Goal: Task Accomplishment & Management: Complete application form

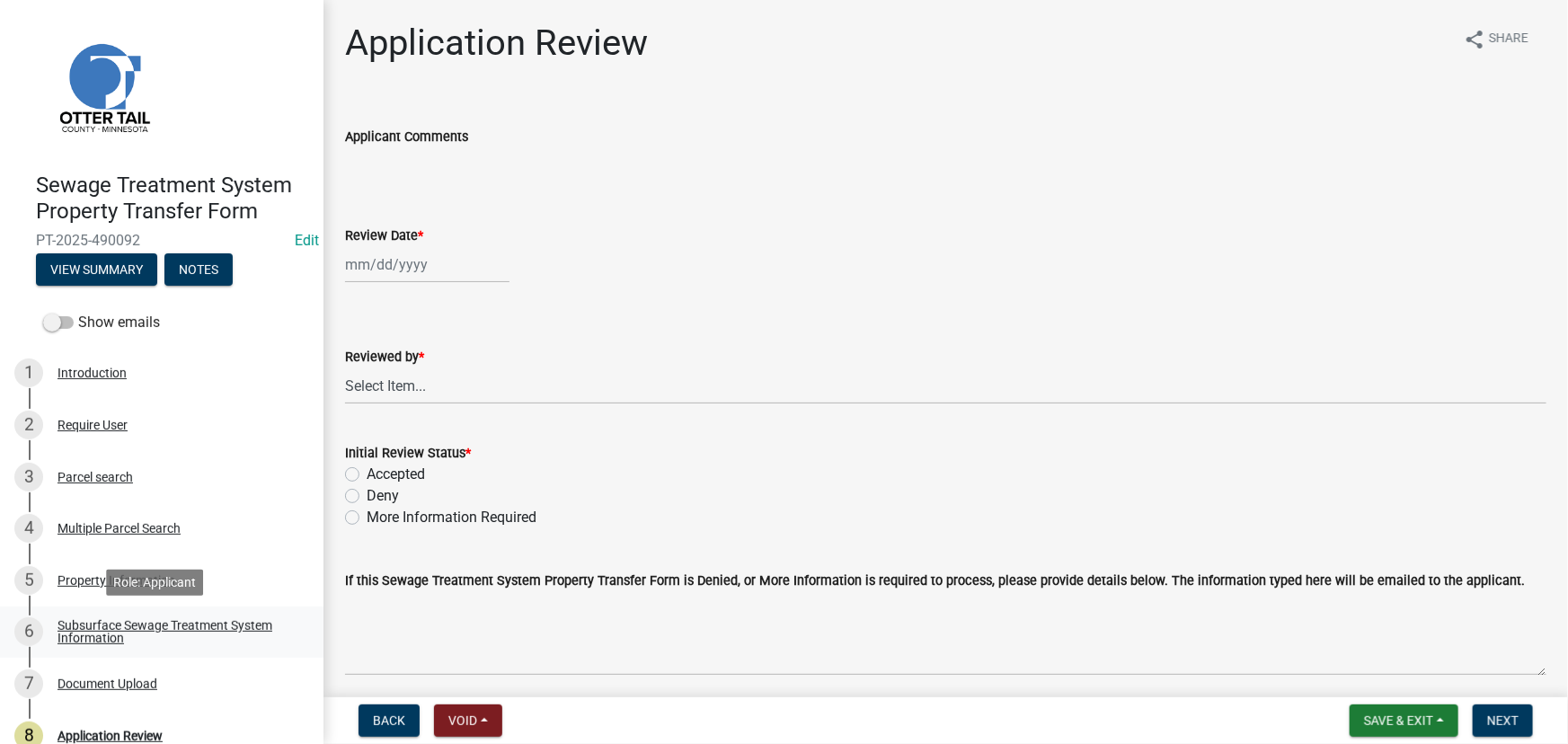
click at [199, 644] on div "Subsurface Sewage Treatment System Information" at bounding box center [176, 632] width 238 height 25
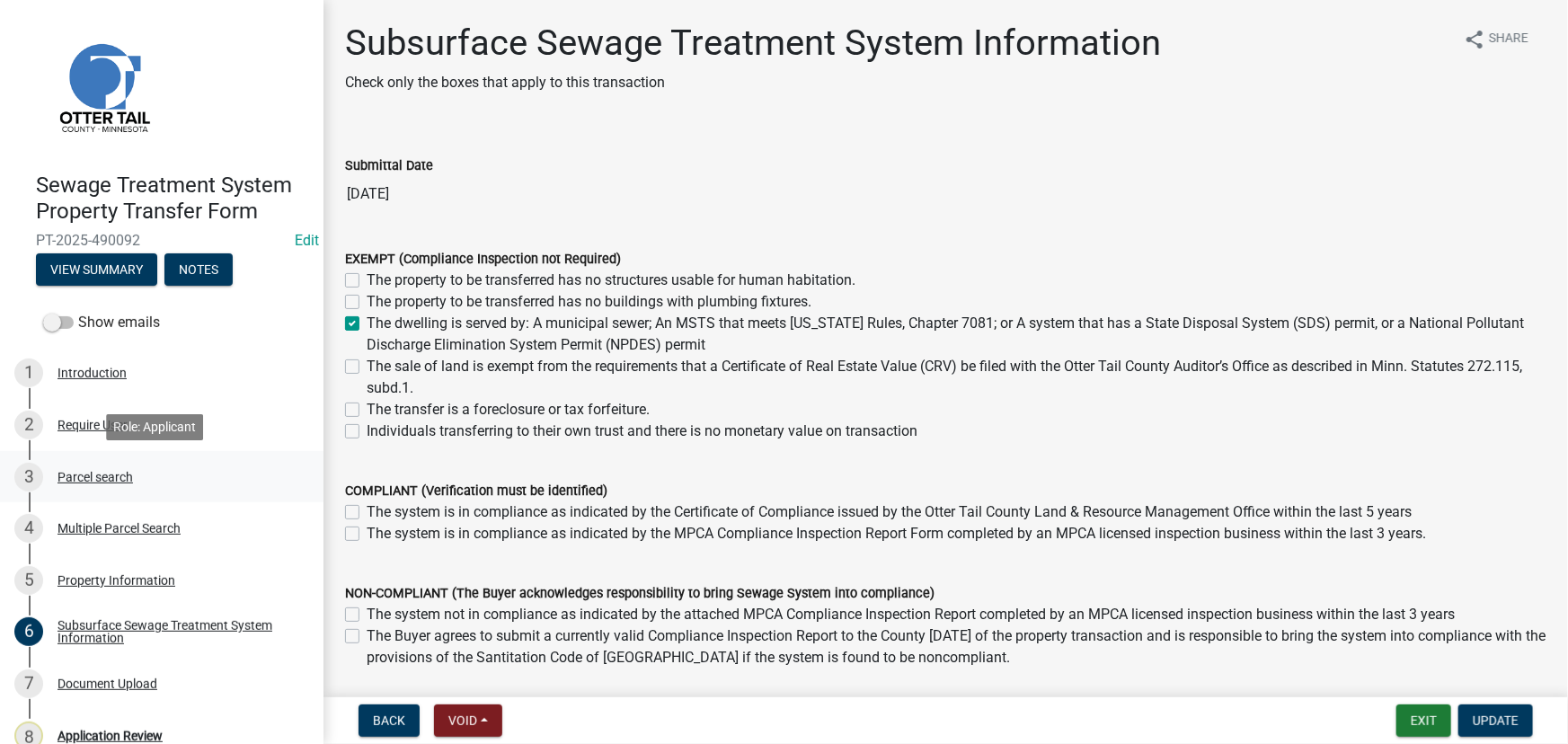
click at [126, 471] on div "Parcel search" at bounding box center [95, 477] width 76 height 13
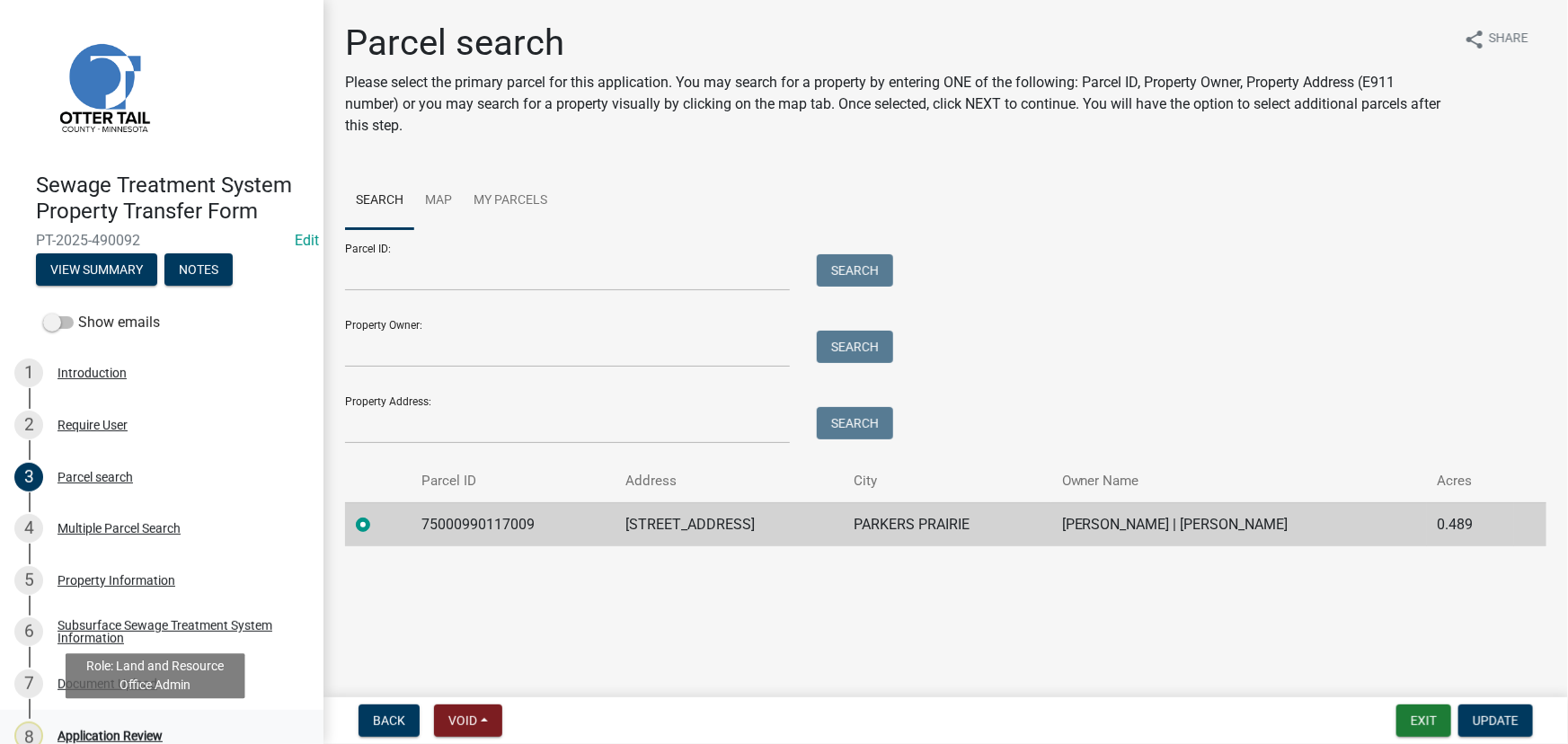
click at [143, 739] on div "Application Review" at bounding box center [109, 736] width 105 height 13
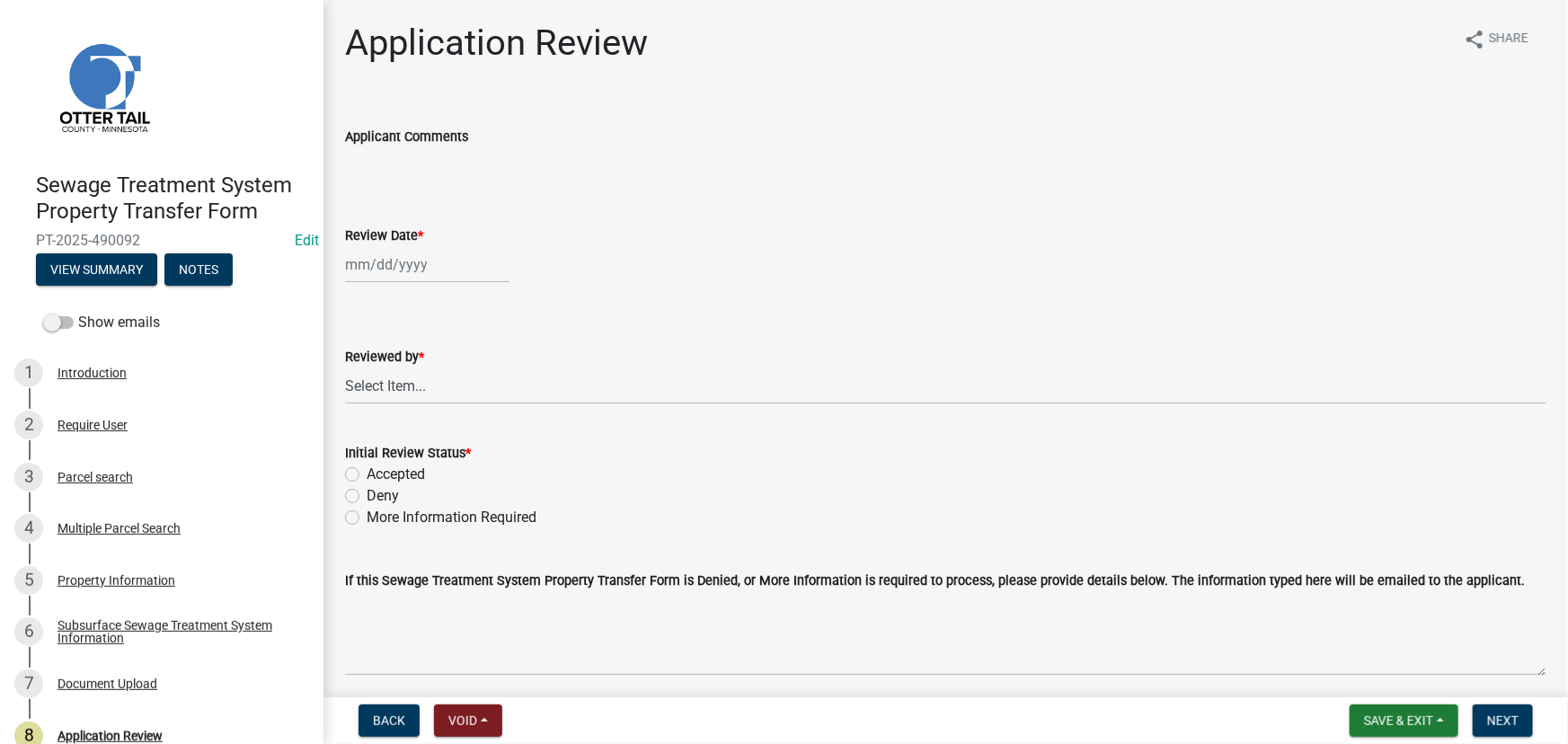
click at [405, 282] on div at bounding box center [427, 264] width 165 height 36
select select "10"
select select "2025"
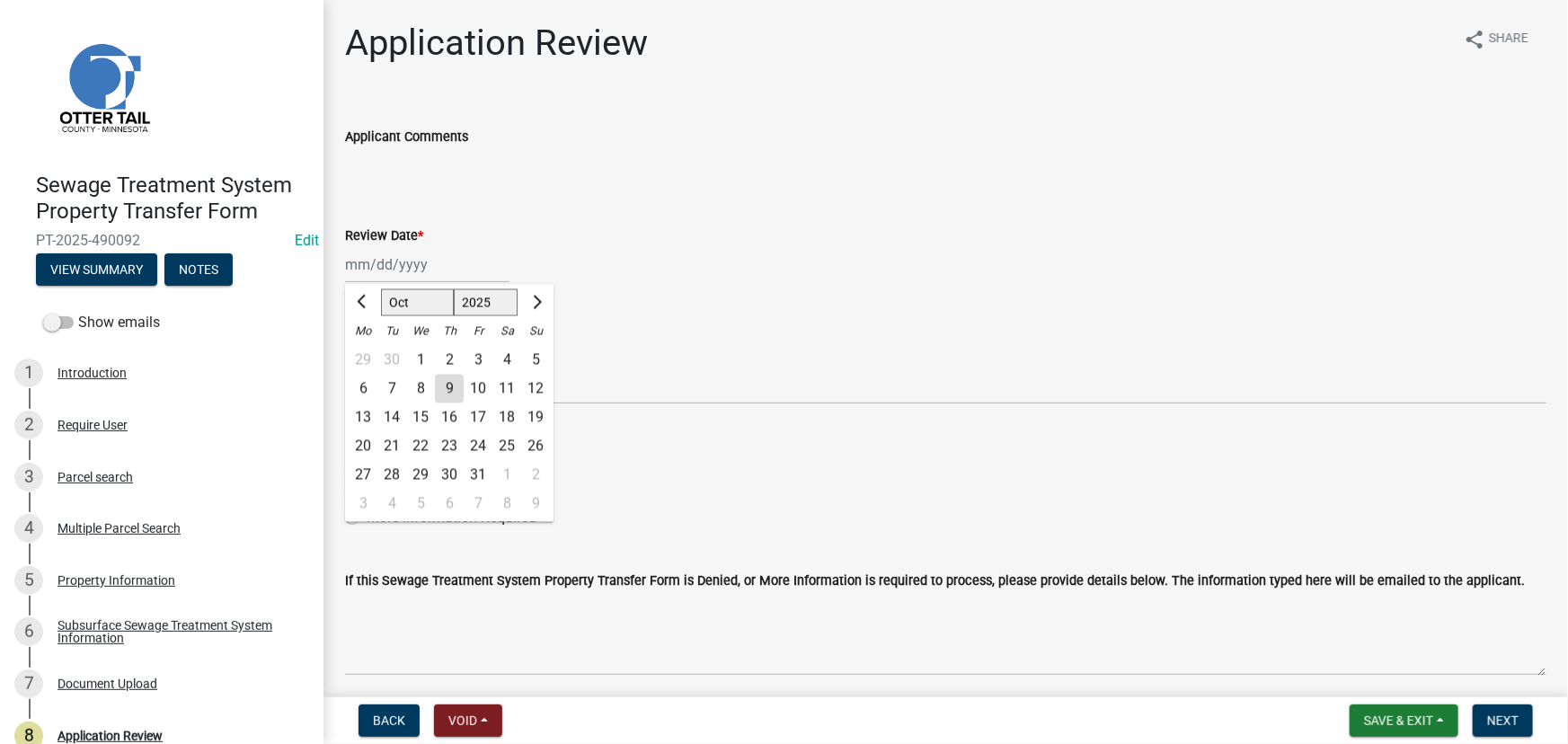
click at [453, 397] on div "9" at bounding box center [450, 389] width 29 height 29
type input "[DATE]"
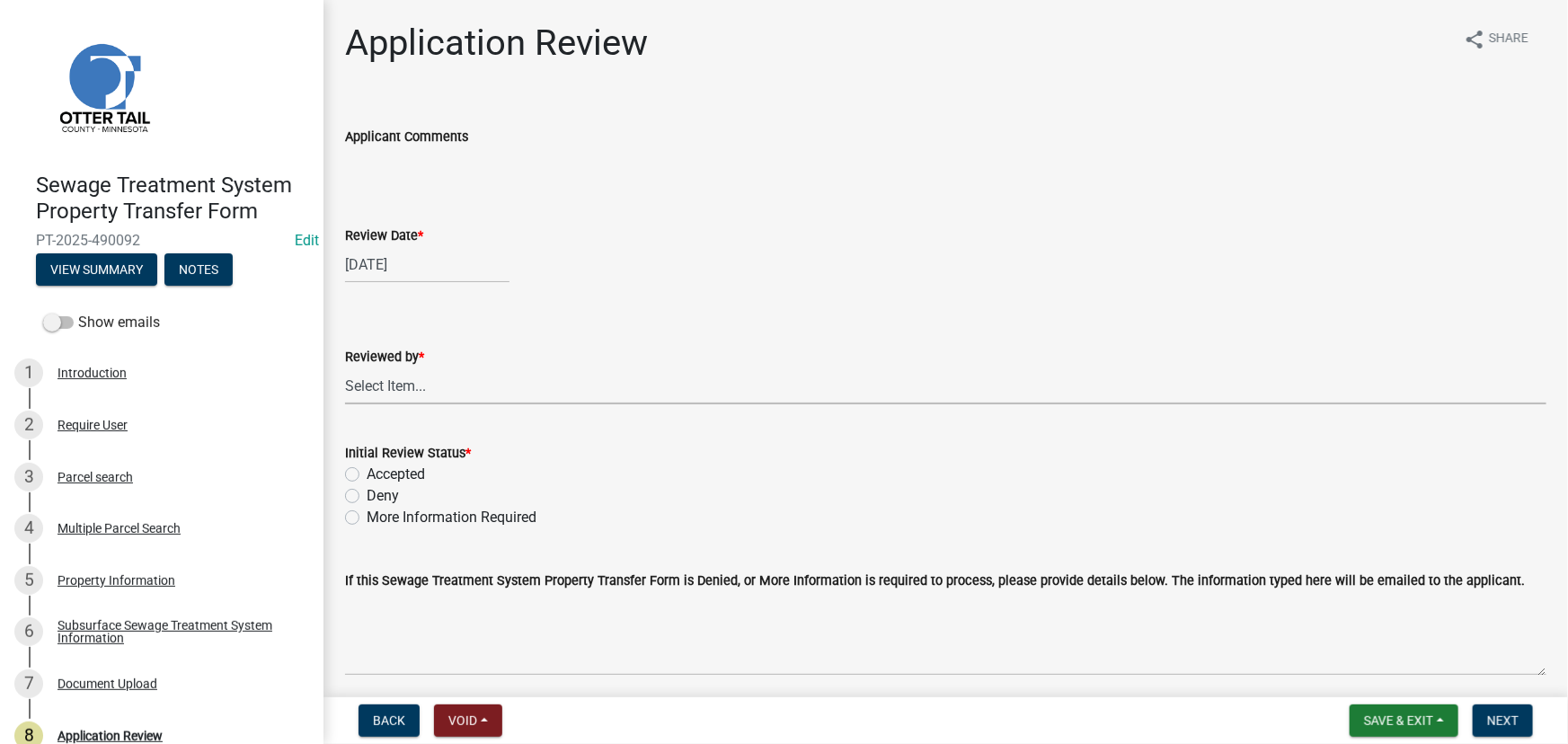
click at [453, 397] on select "Select Item... [PERSON_NAME] [PERSON_NAME] [PERSON_NAME] [PERSON_NAME] [PERSON_…" at bounding box center [945, 386] width 1201 height 36
click at [345, 368] on select "Select Item... [PERSON_NAME] [PERSON_NAME] [PERSON_NAME] [PERSON_NAME] [PERSON_…" at bounding box center [945, 386] width 1201 height 36
select select "190fd4c8-42ef-492b-a4a0-a0213555944c"
drag, startPoint x: 412, startPoint y: 467, endPoint x: 450, endPoint y: 470, distance: 38.1
click at [412, 468] on label "Accepted" at bounding box center [396, 474] width 58 height 22
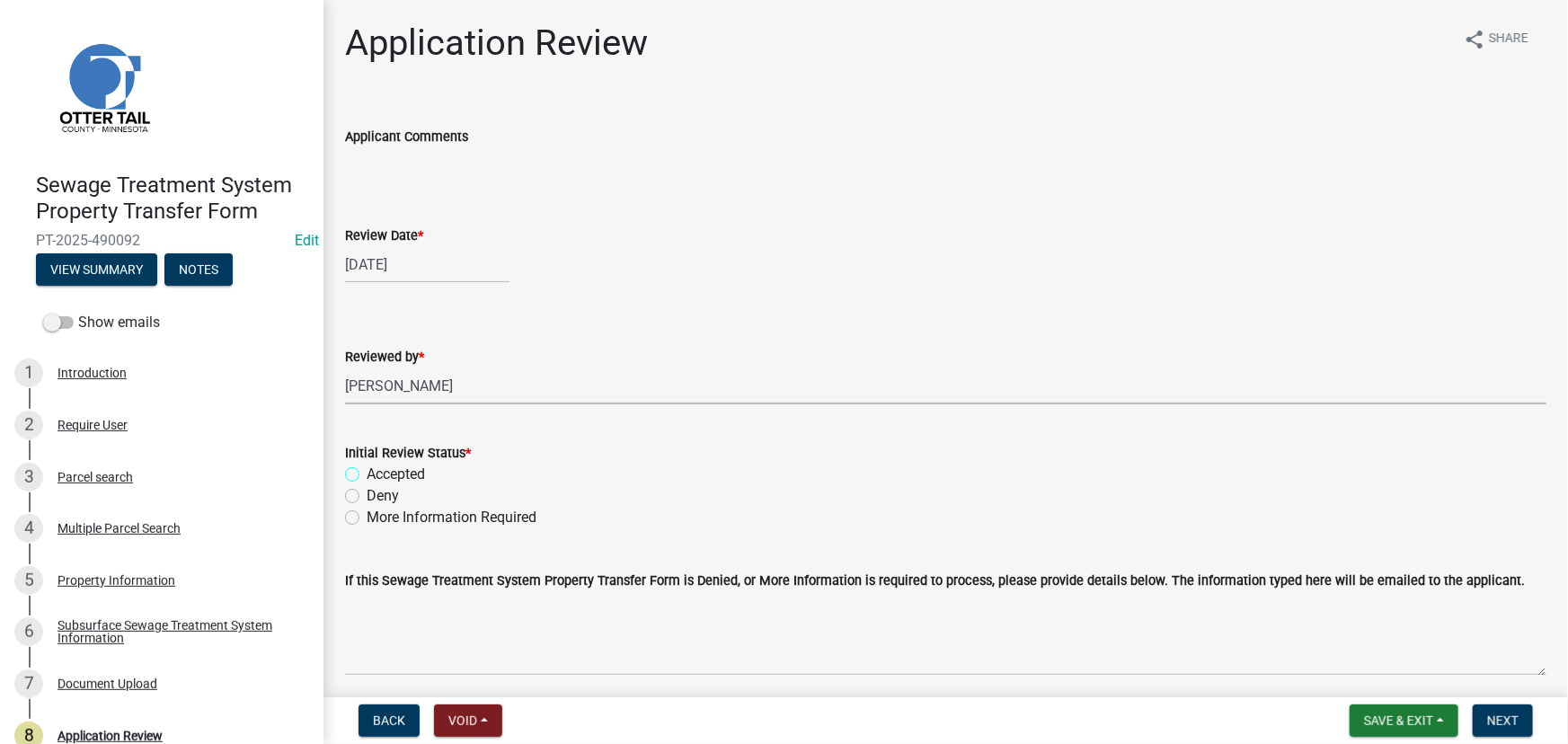
click at [378, 468] on input "Accepted" at bounding box center [372, 469] width 12 height 12
radio input "true"
click at [1502, 705] on form "Save & Exit Save Save & Exit Next" at bounding box center [1441, 721] width 198 height 33
click at [1499, 712] on button "Next" at bounding box center [1502, 721] width 60 height 33
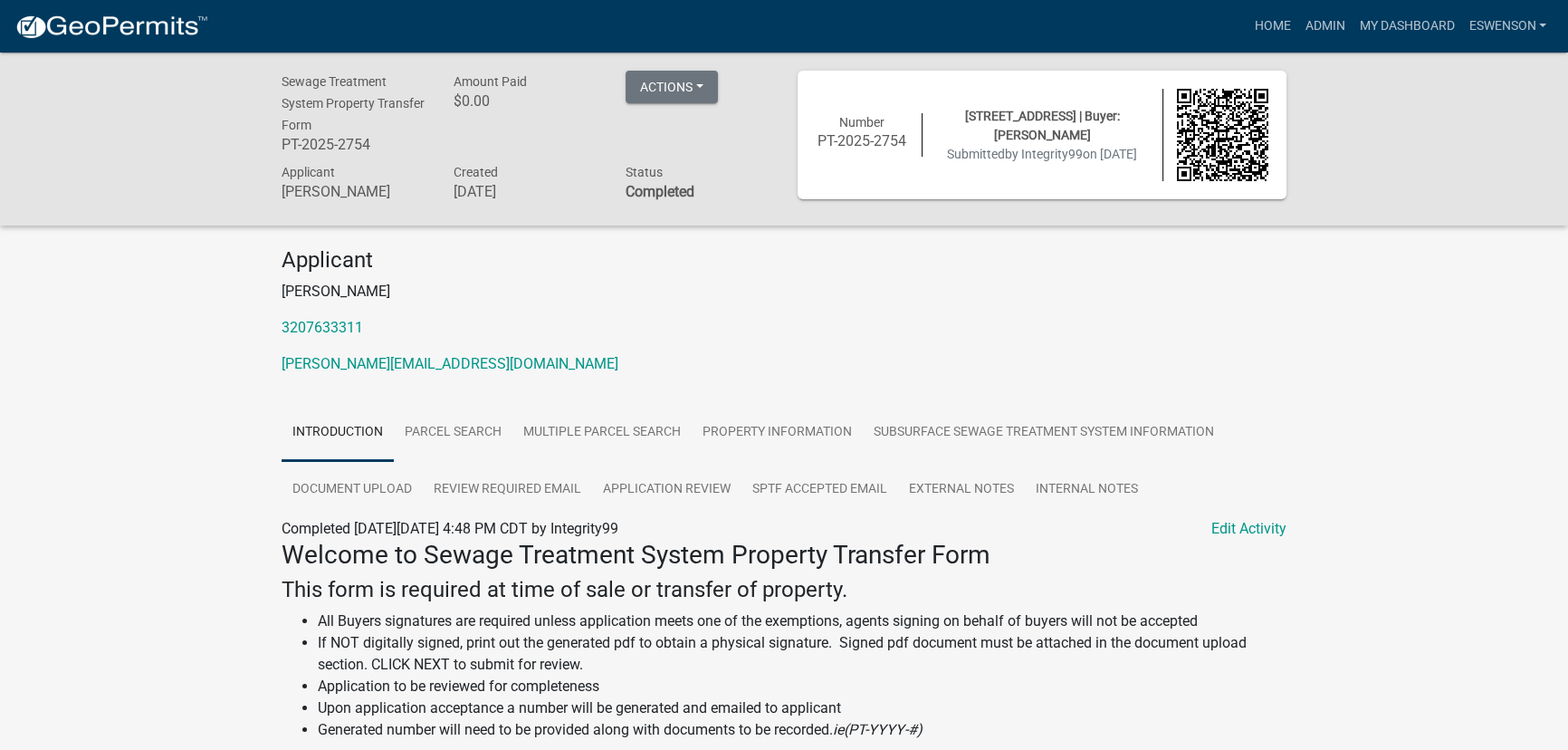
click at [146, 24] on img at bounding box center [111, 28] width 194 height 28
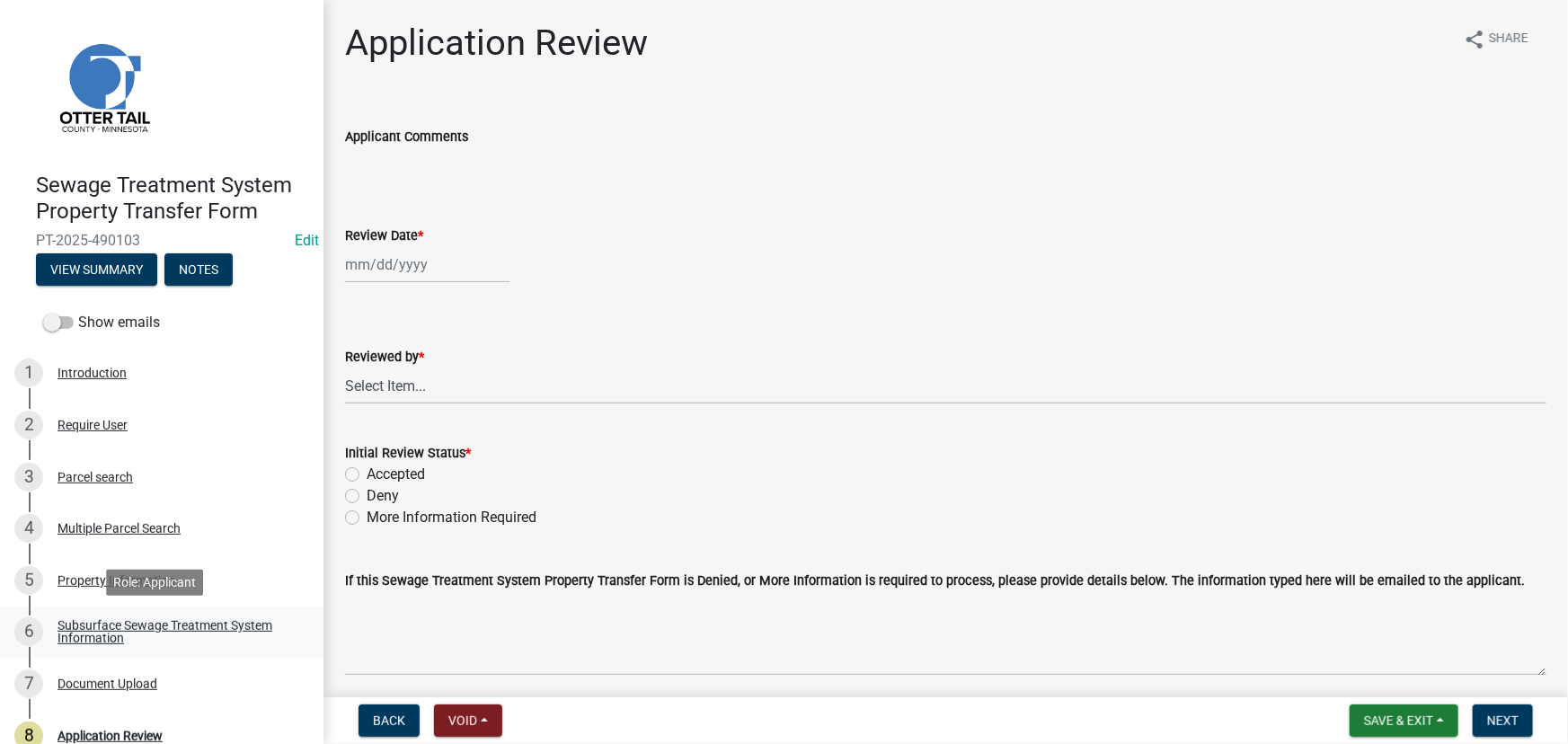
click at [216, 634] on div "Subsurface Sewage Treatment System Information" at bounding box center [176, 632] width 238 height 25
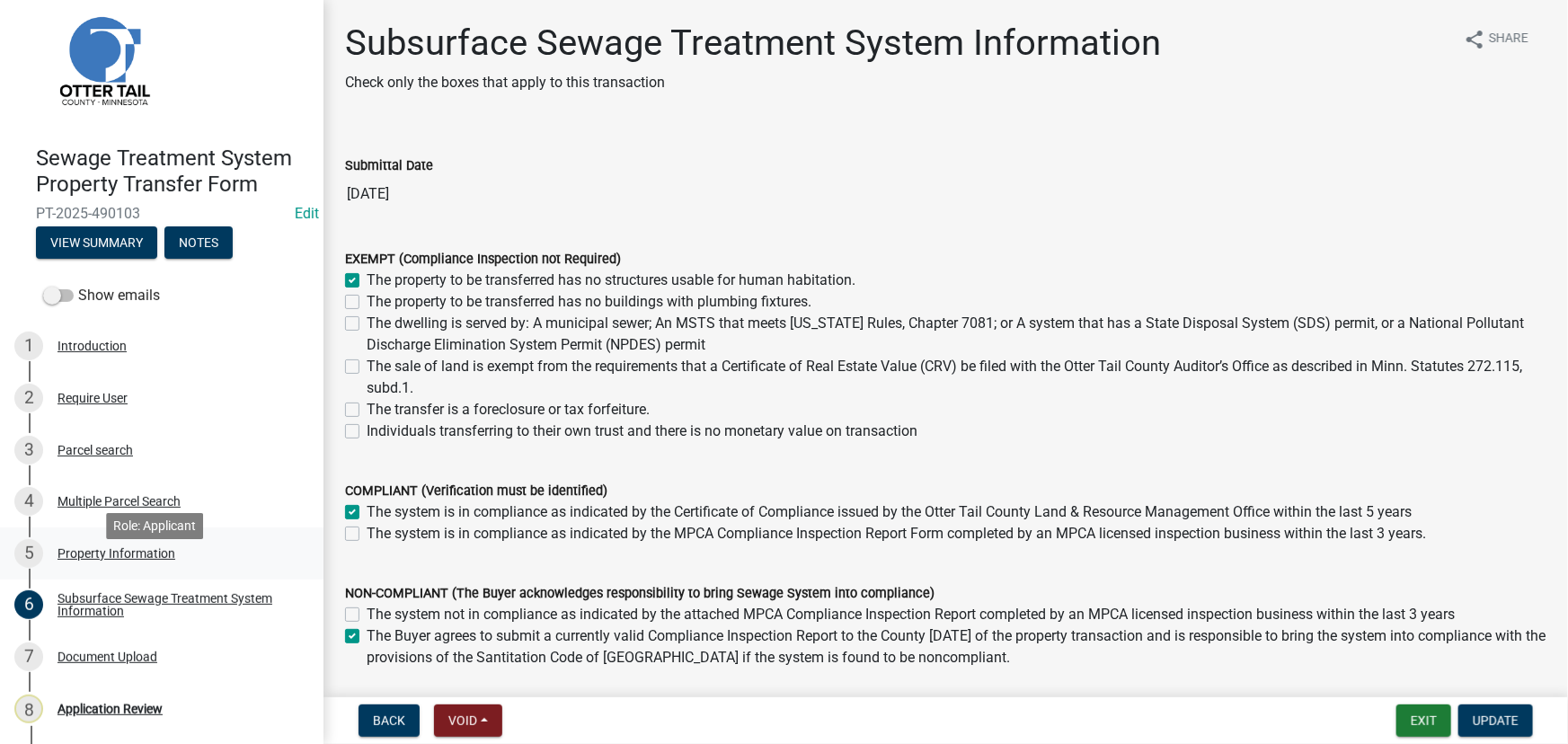
scroll to position [76, 0]
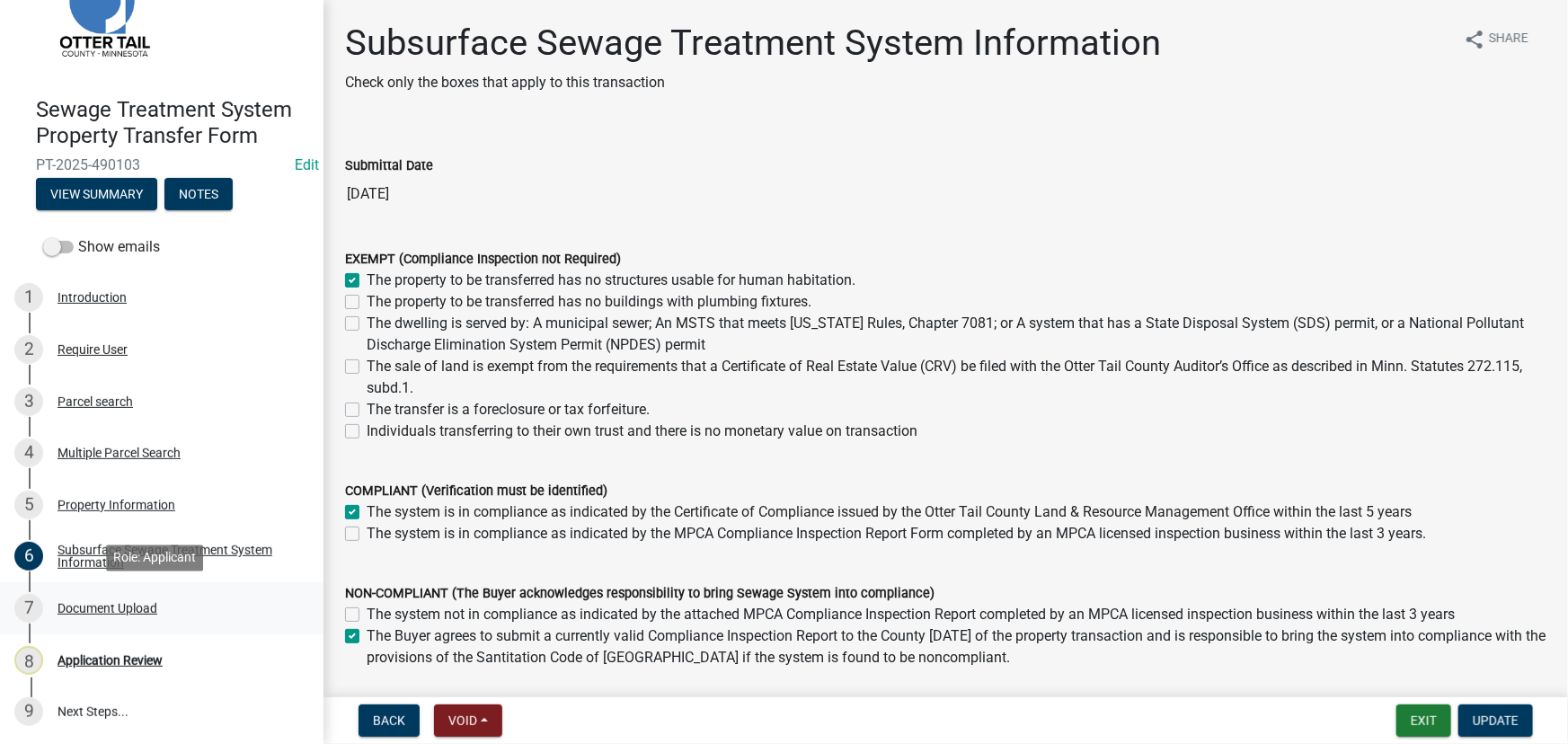
click at [105, 602] on div "Document Upload" at bounding box center [107, 608] width 100 height 13
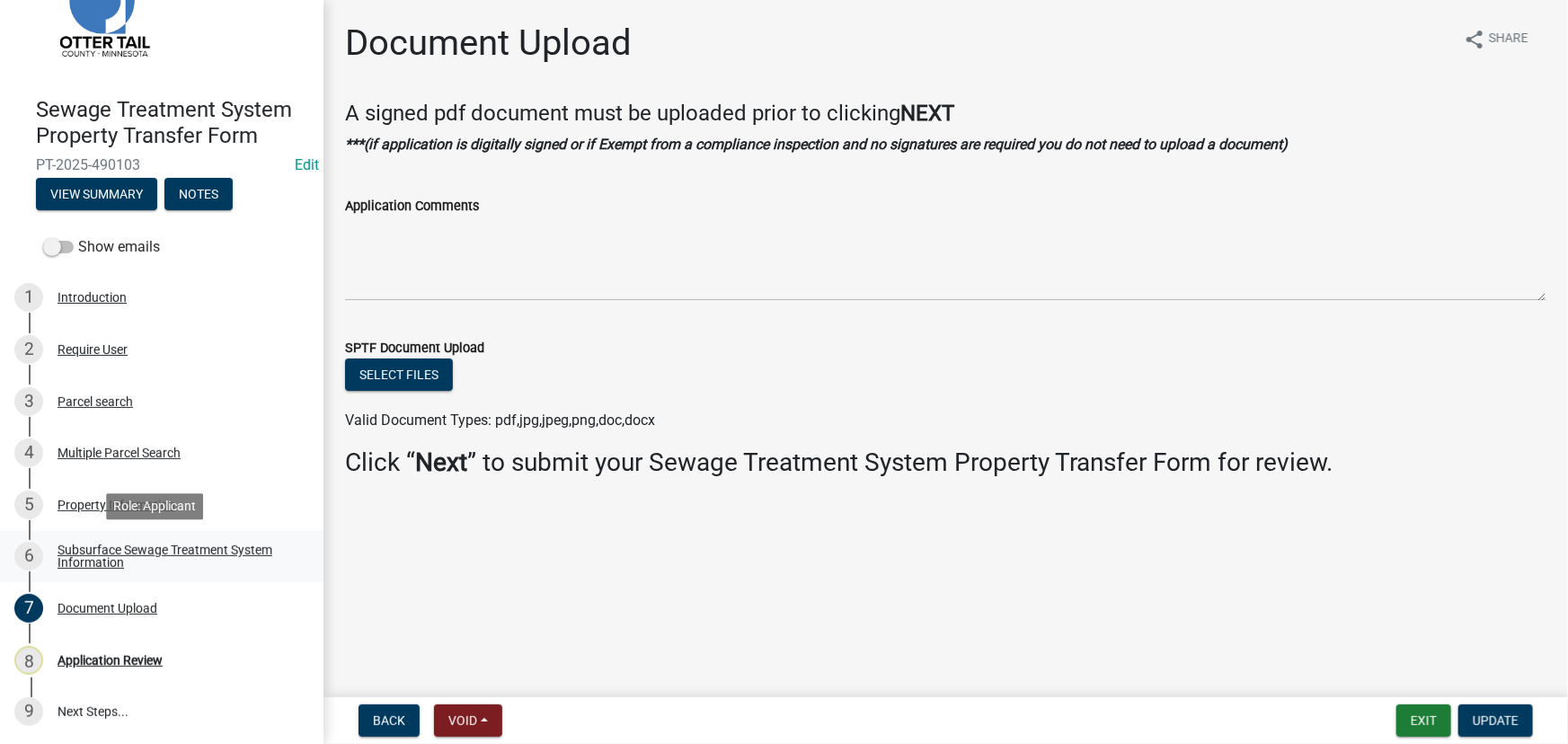
click at [99, 558] on div "Subsurface Sewage Treatment System Information" at bounding box center [176, 556] width 238 height 25
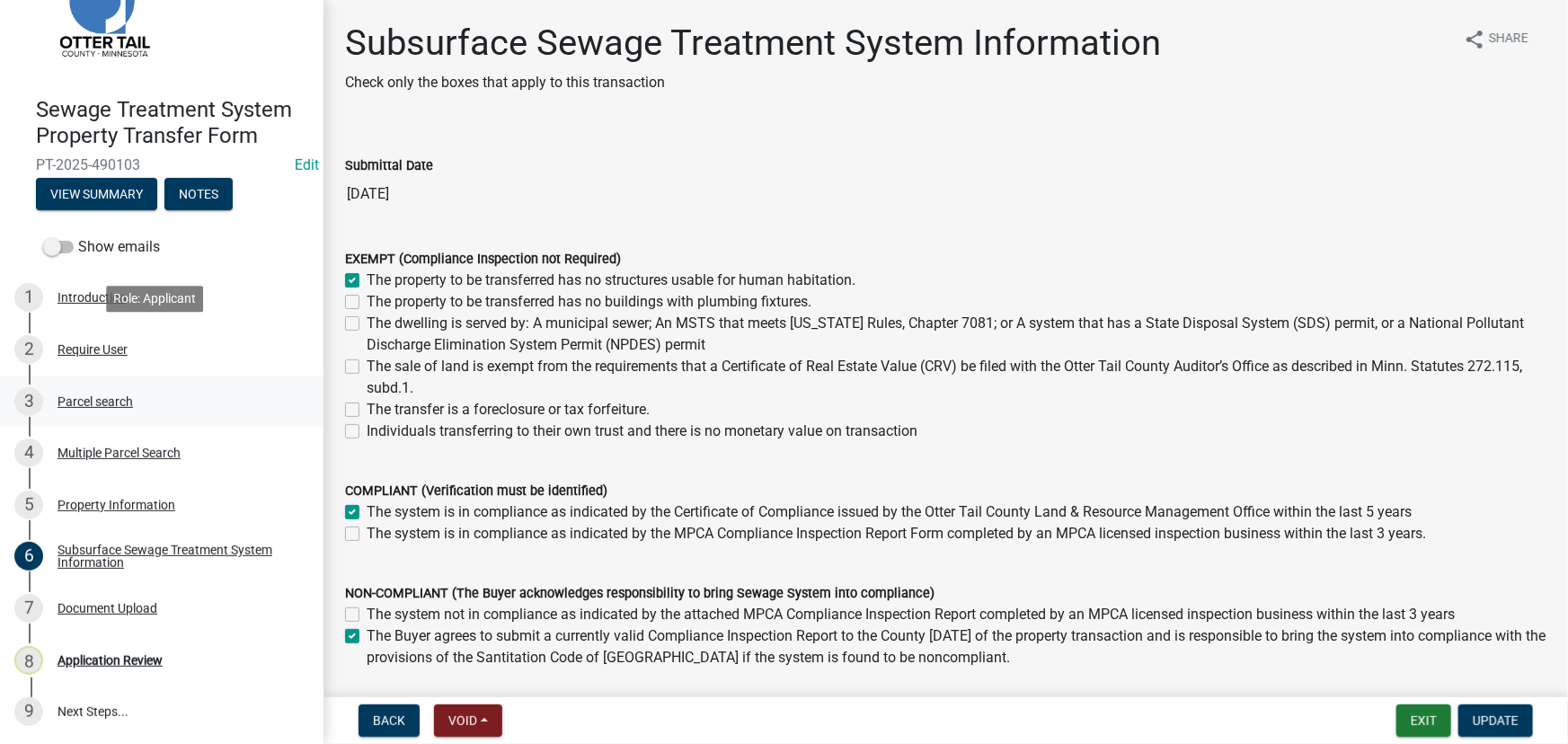
click at [76, 412] on div "3 Parcel search" at bounding box center [155, 402] width 280 height 29
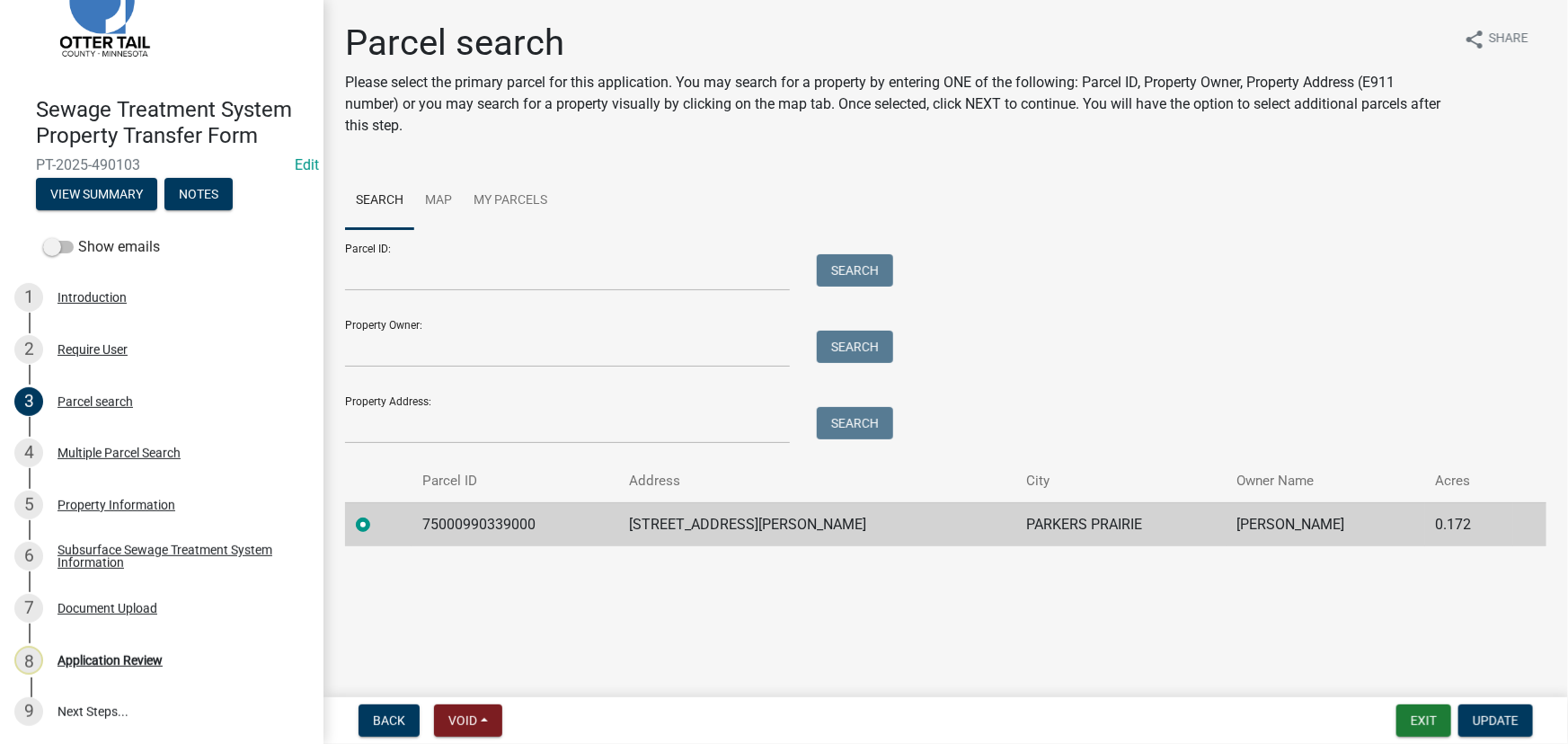
click at [453, 530] on td "75000990339000" at bounding box center [514, 525] width 207 height 44
copy td "75000990339000"
click at [167, 510] on div "Property Information" at bounding box center [116, 505] width 117 height 13
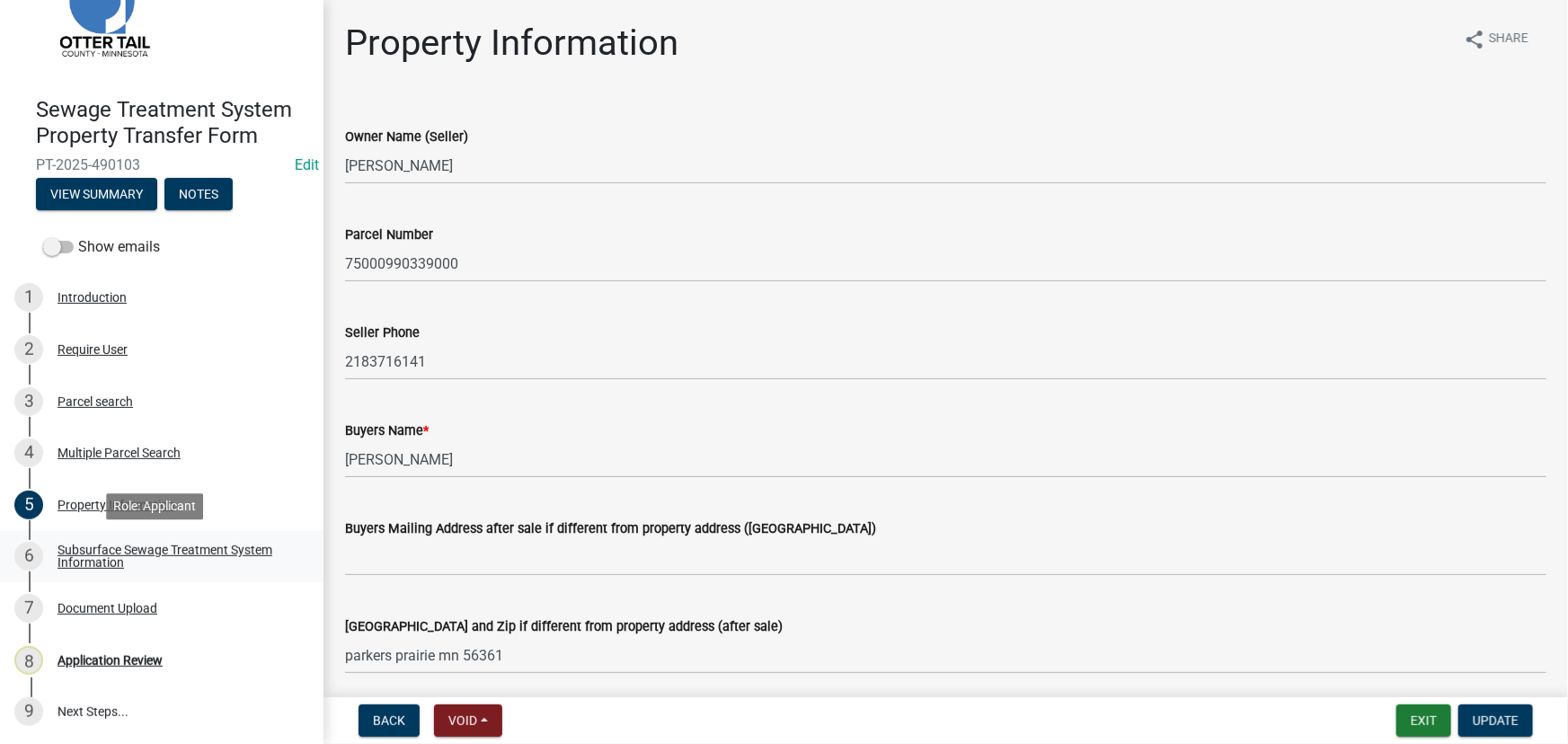
click at [136, 563] on div "Subsurface Sewage Treatment System Information" at bounding box center [176, 556] width 238 height 25
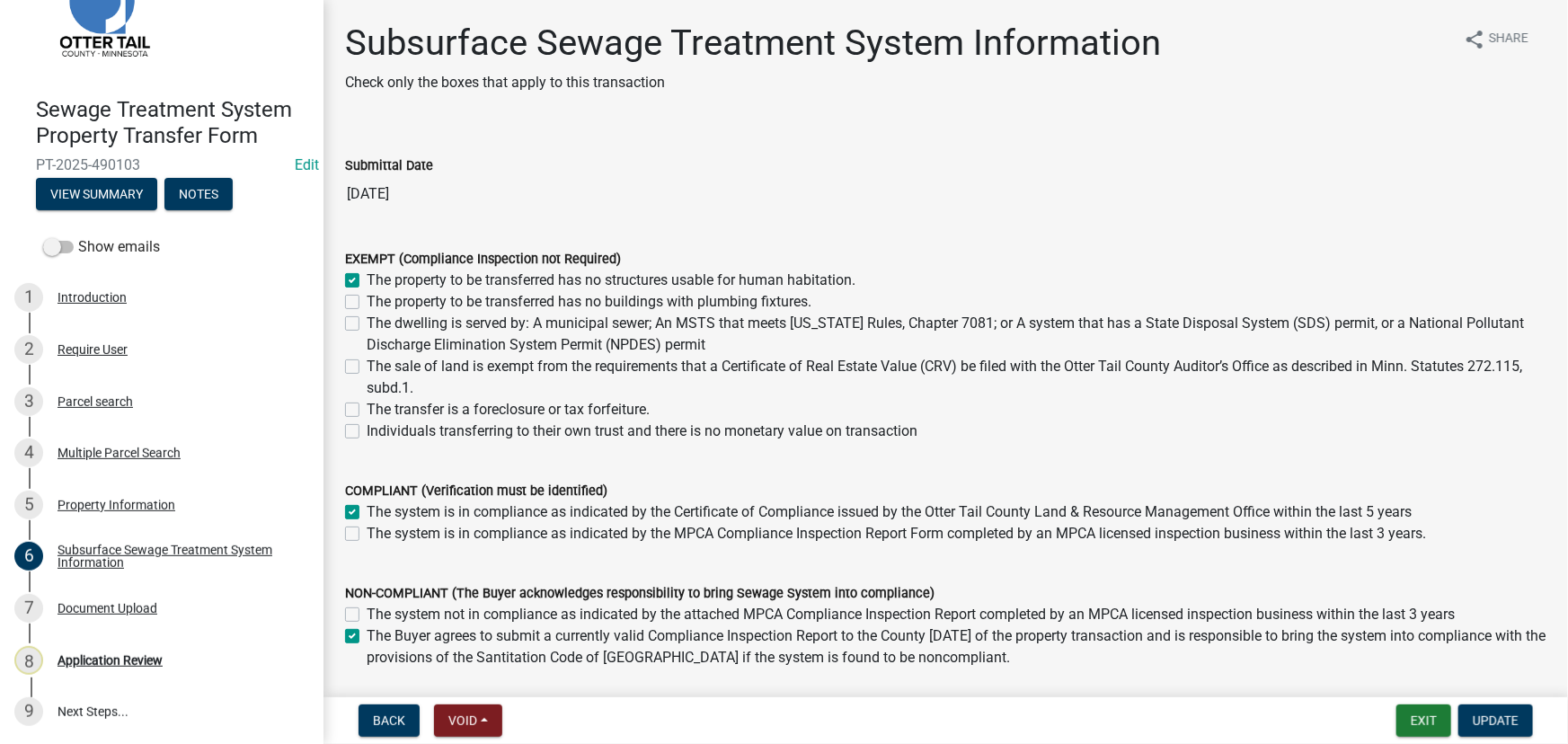
click at [411, 274] on label "The property to be transferred has no structures usable for human habitation." at bounding box center [611, 280] width 489 height 22
click at [378, 274] on input "The property to be transferred has no structures usable for human habitation." at bounding box center [372, 275] width 12 height 12
checkbox input "false"
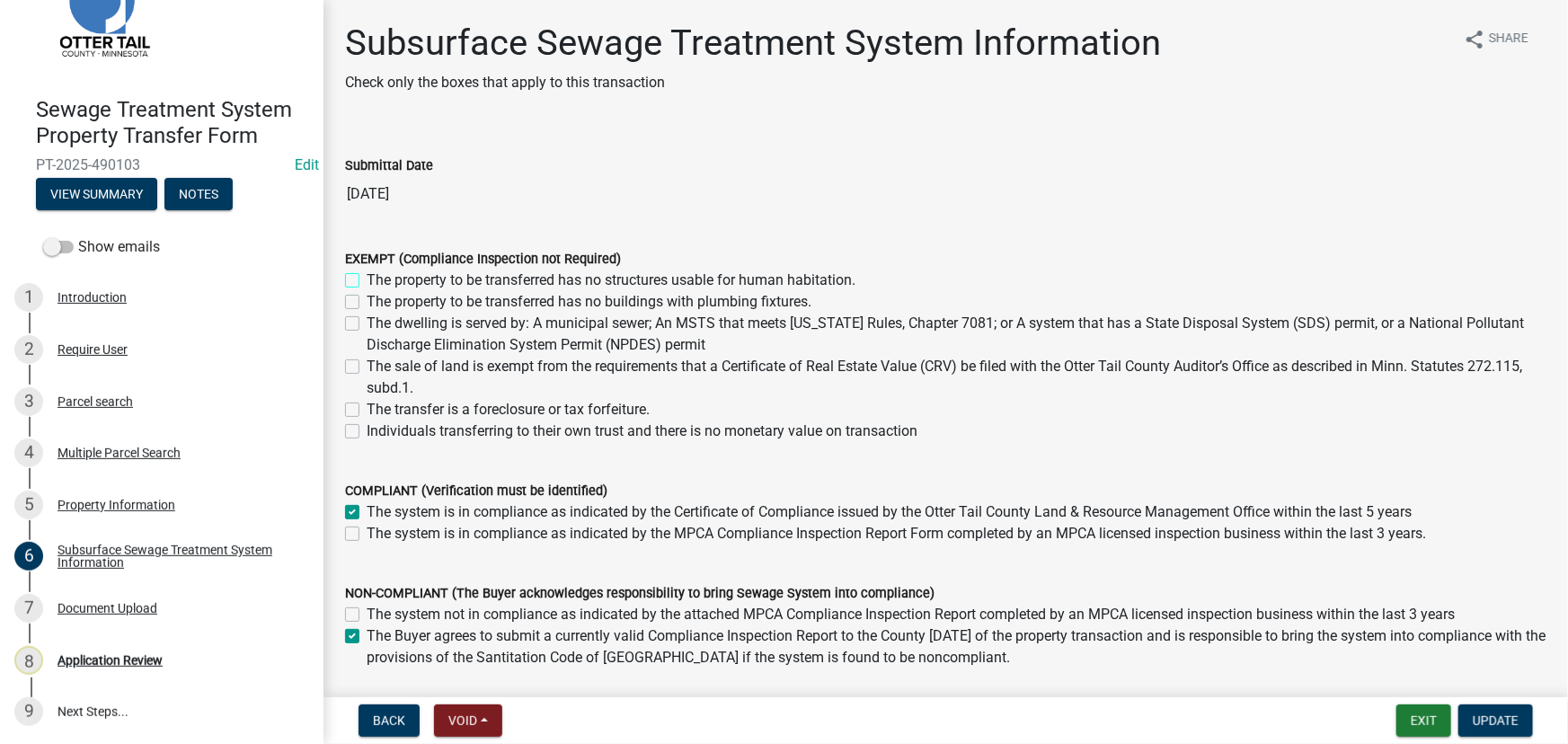
checkbox input "false"
click at [428, 322] on label "The dwelling is served by: A municipal sewer; An MSTS that meets [US_STATE] Rul…" at bounding box center [957, 333] width 1180 height 43
click at [378, 322] on input "The dwelling is served by: A municipal sewer; An MSTS that meets [US_STATE] Rul…" at bounding box center [372, 318] width 12 height 12
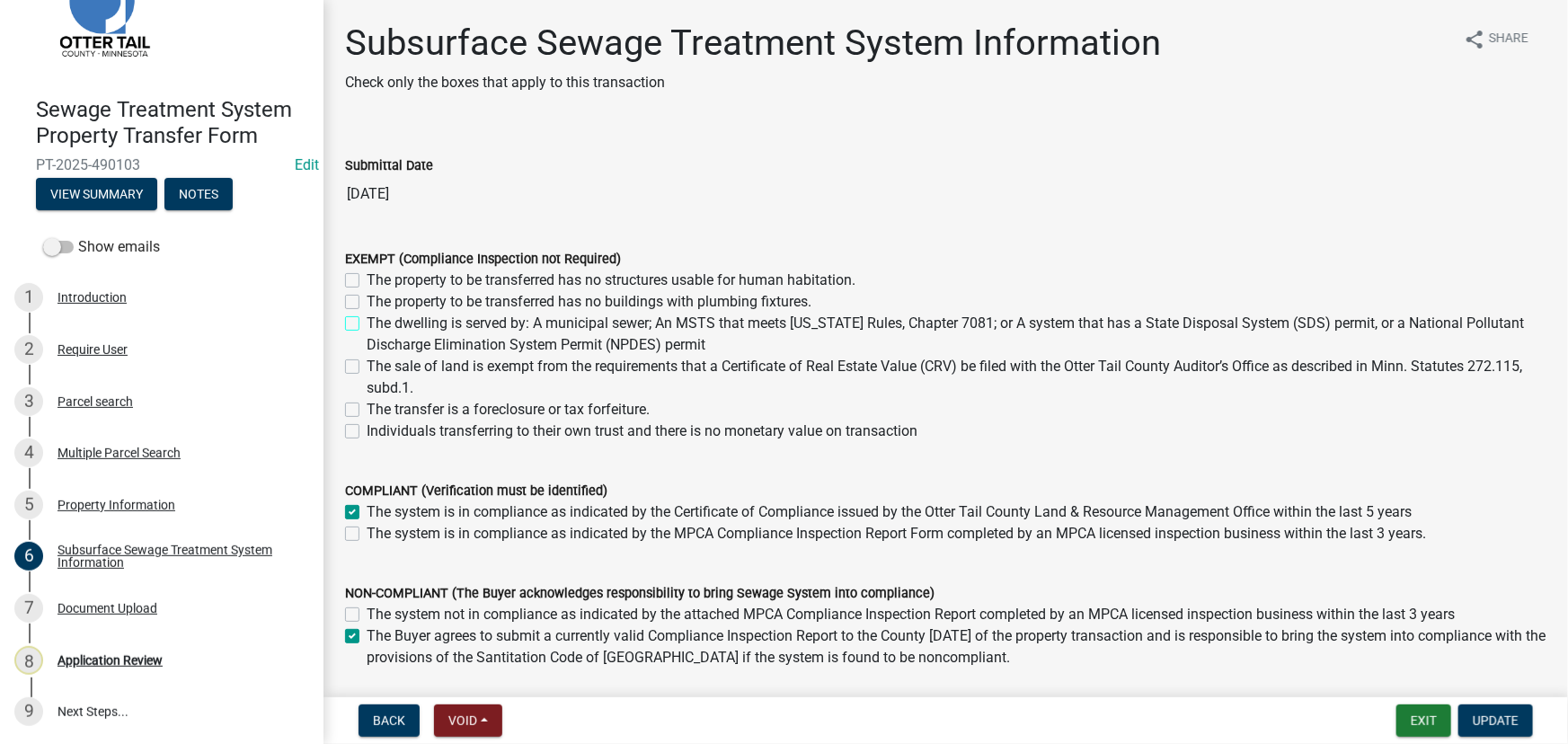
checkbox input "true"
checkbox input "false"
checkbox input "true"
checkbox input "false"
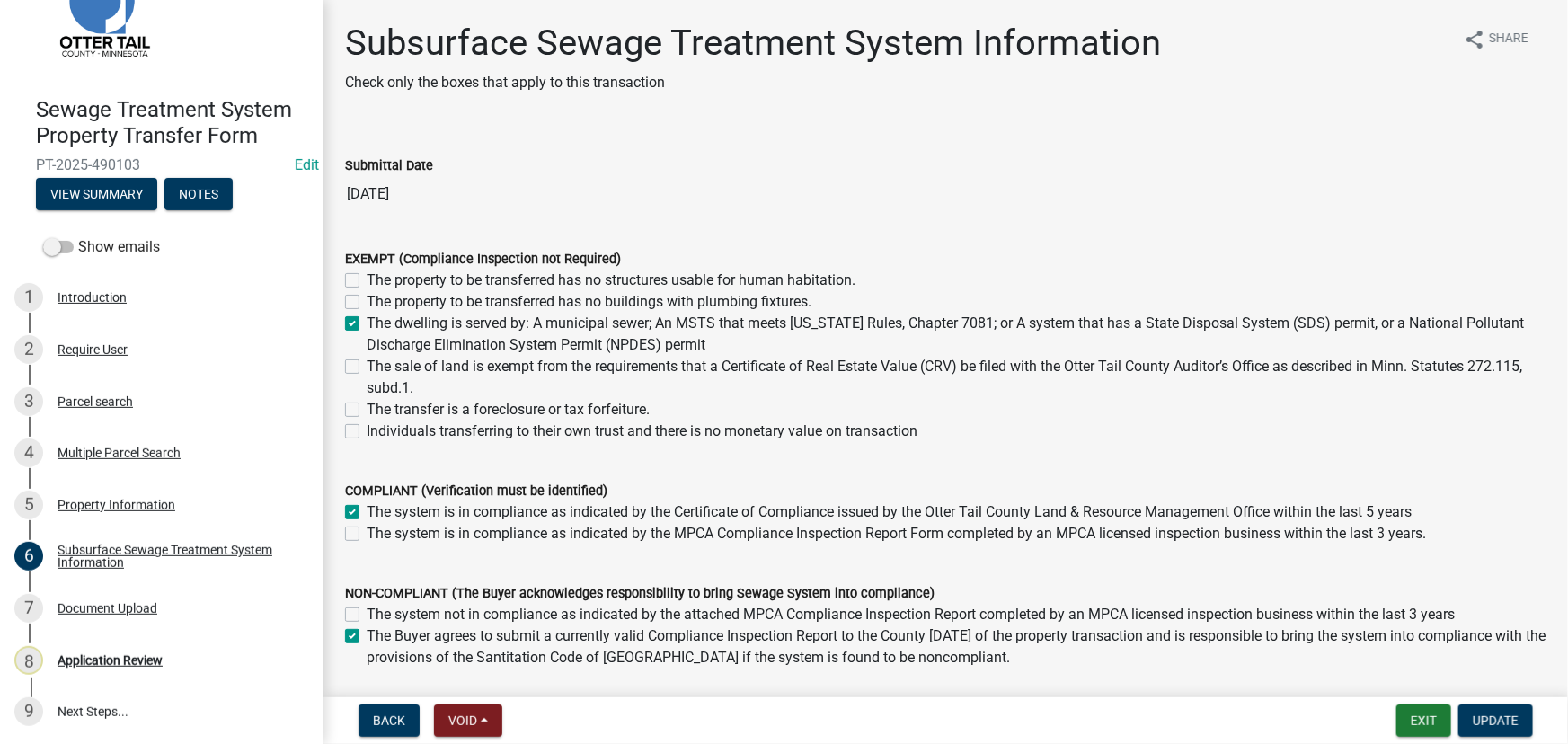
checkbox input "false"
click at [404, 510] on label "The system is in compliance as indicated by the Certificate of Compliance issue…" at bounding box center [890, 513] width 1045 height 22
click at [378, 510] on input "The system is in compliance as indicated by the Certificate of Compliance issue…" at bounding box center [372, 507] width 12 height 12
checkbox input "false"
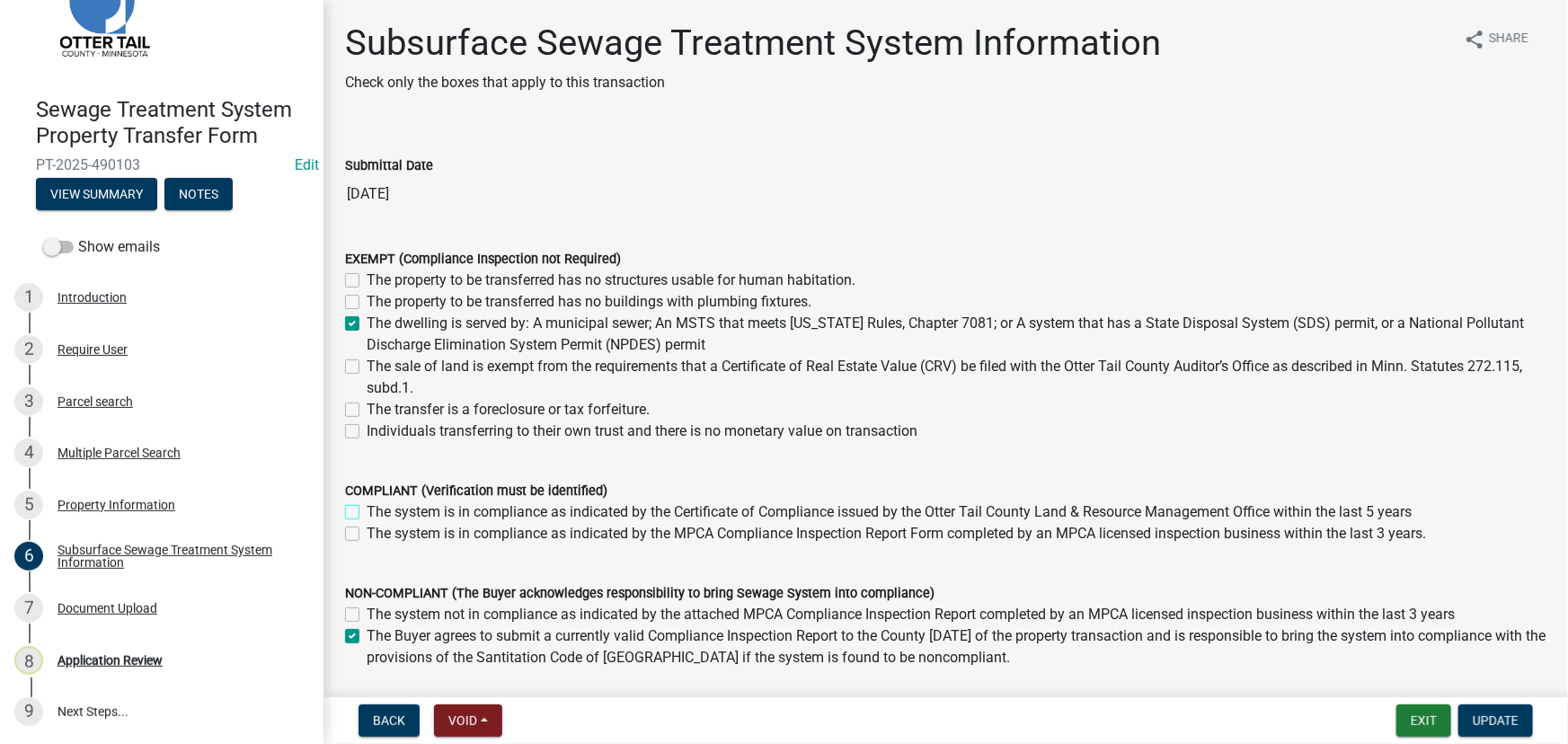
checkbox input "false"
click at [386, 629] on label "The Buyer agrees to submit a currently valid Compliance Inspection Report to th…" at bounding box center [957, 647] width 1180 height 43
click at [378, 629] on input "The Buyer agrees to submit a currently valid Compliance Inspection Report to th…" at bounding box center [372, 631] width 12 height 12
checkbox input "false"
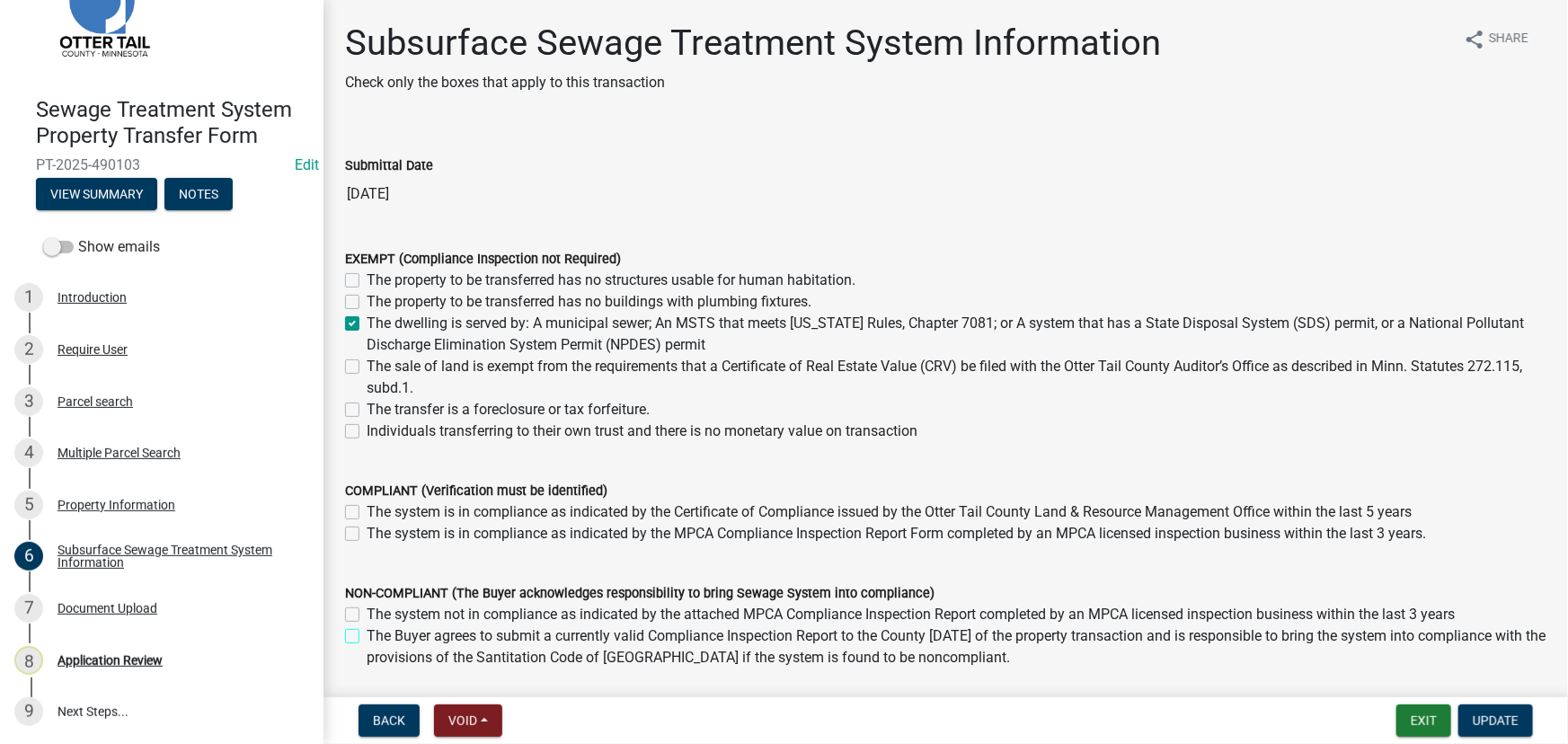
checkbox input "false"
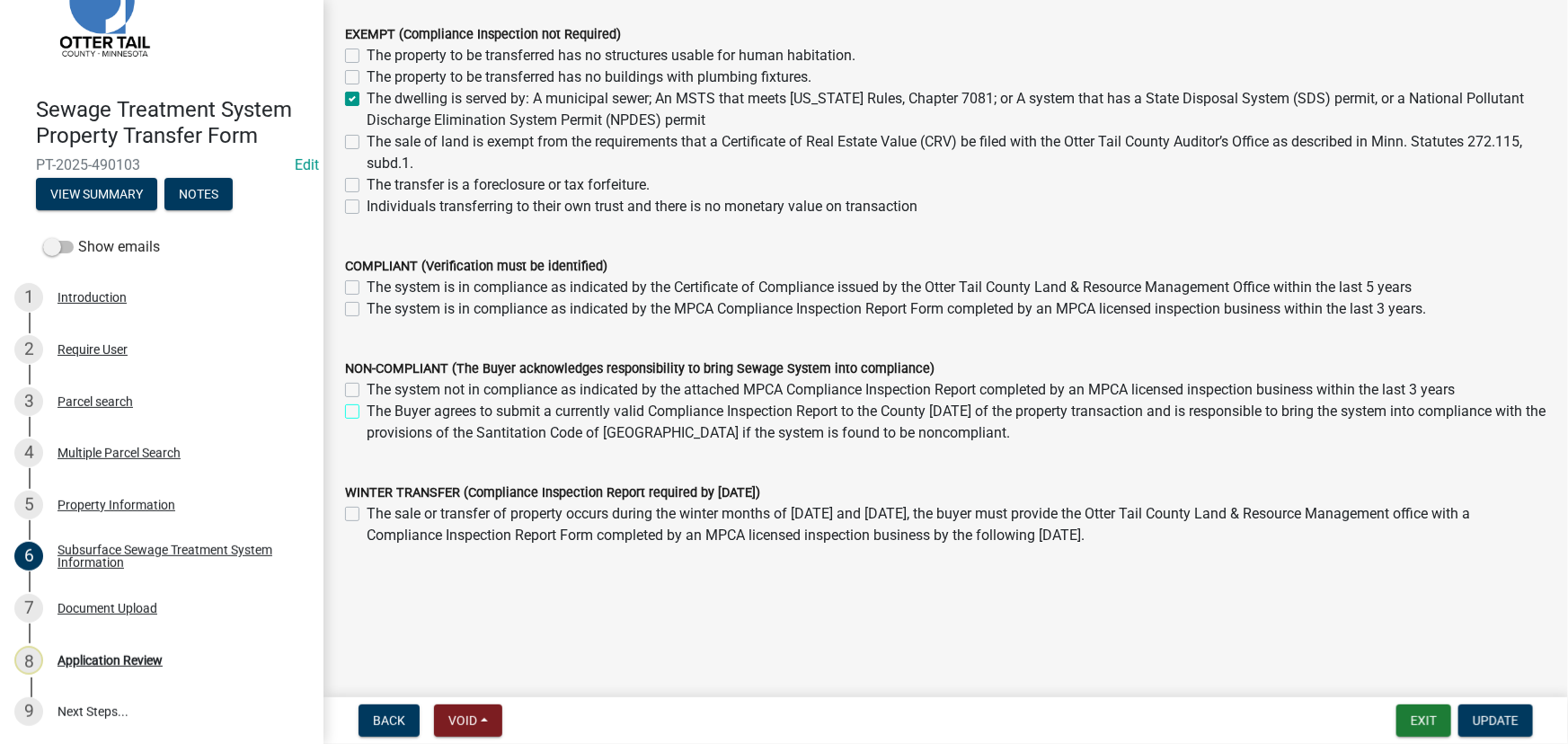
scroll to position [224, 0]
click at [1527, 727] on button "Update" at bounding box center [1496, 721] width 75 height 33
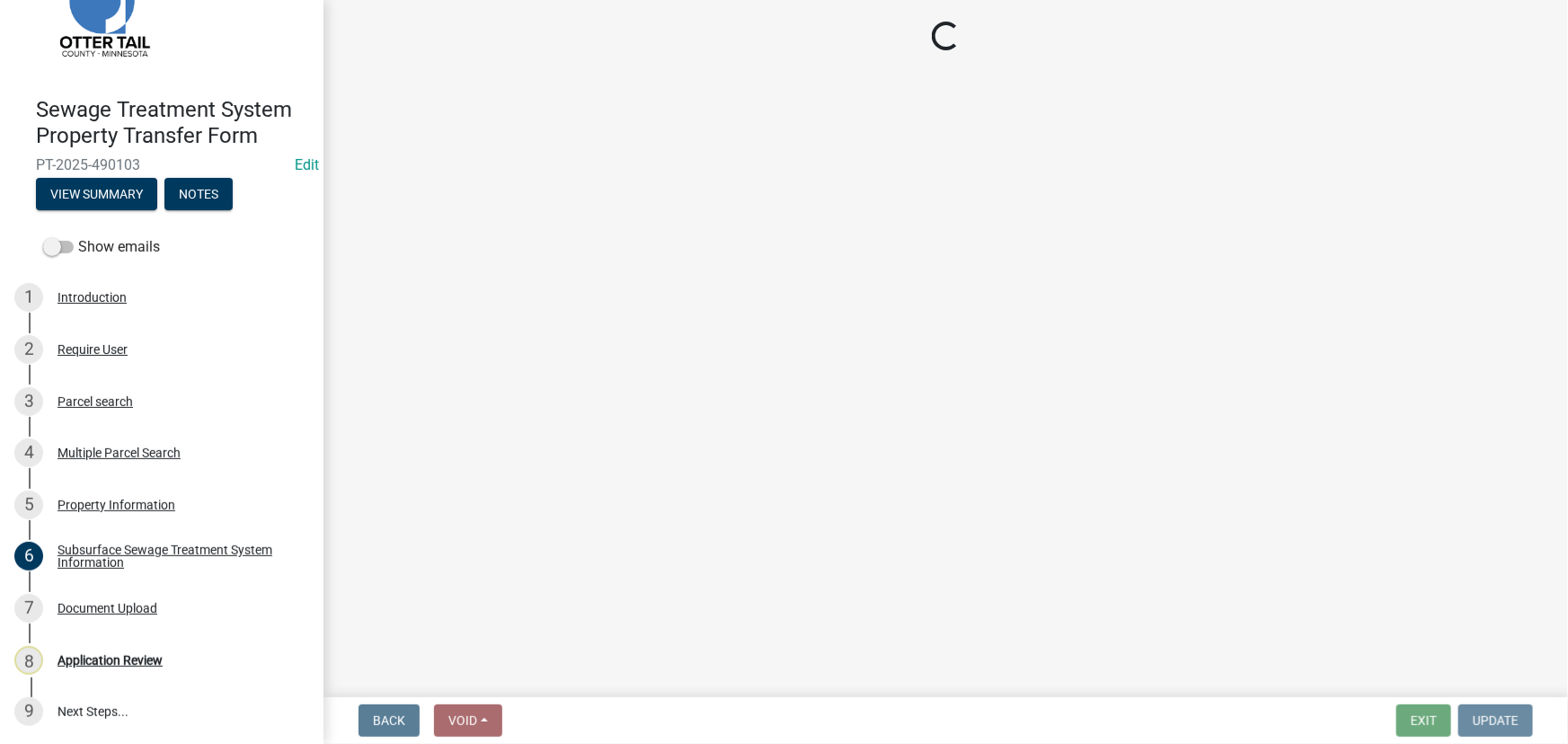
scroll to position [0, 0]
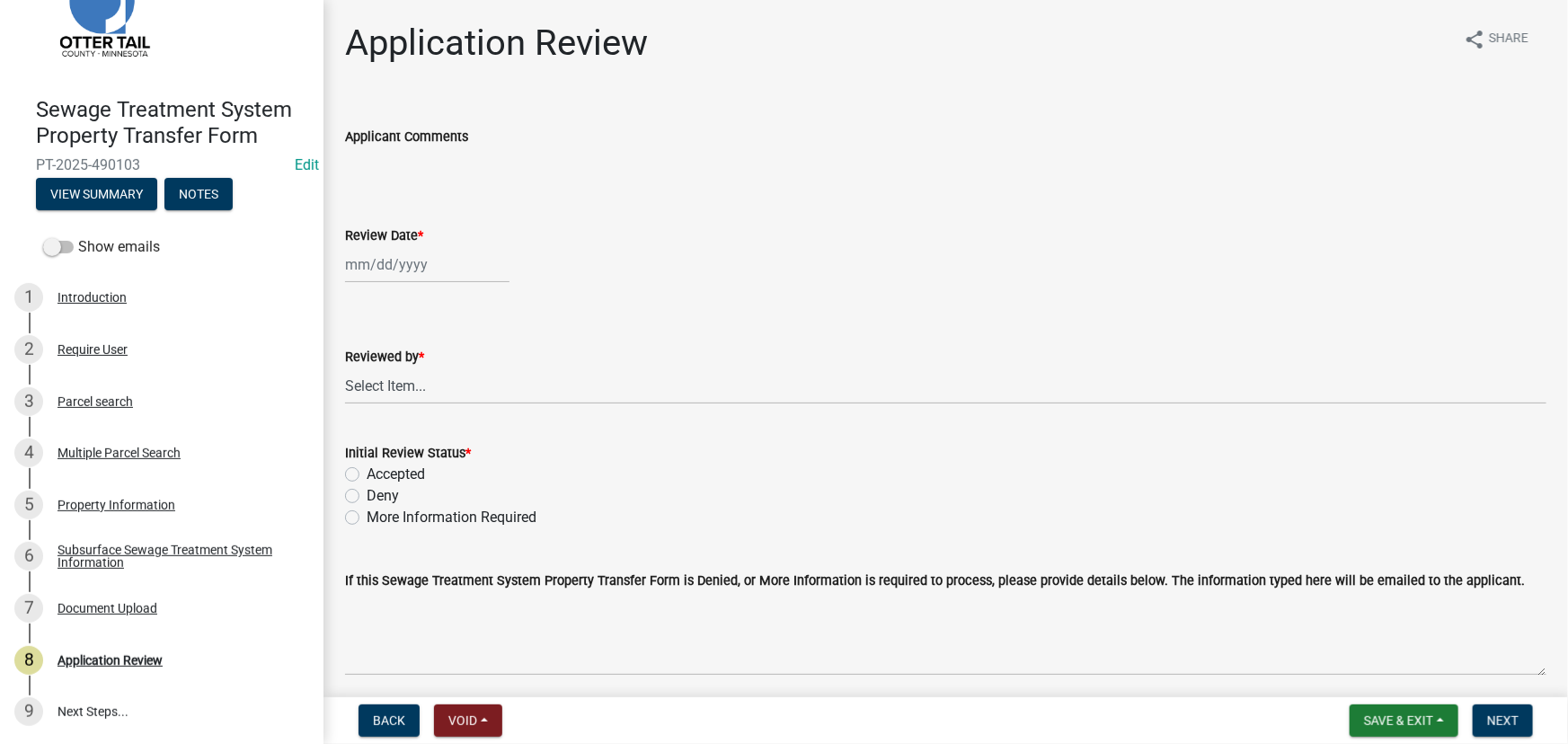
select select "10"
select select "2025"
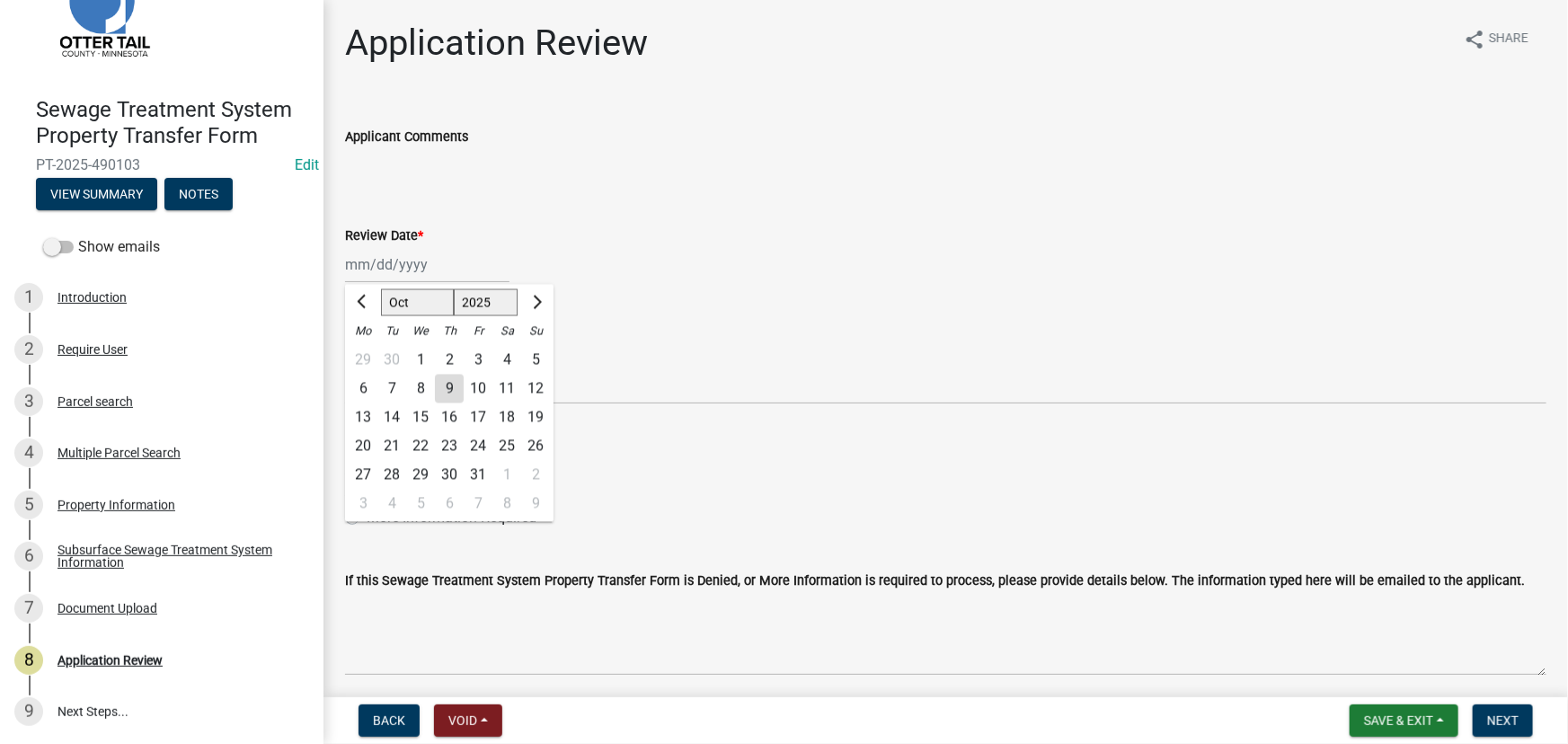
click at [380, 262] on div "[PERSON_NAME] Feb Mar Apr [PERSON_NAME][DATE] Oct Nov [DATE] 1526 1527 1528 152…" at bounding box center [427, 264] width 165 height 36
click at [442, 389] on div "9" at bounding box center [450, 389] width 29 height 29
type input "[DATE]"
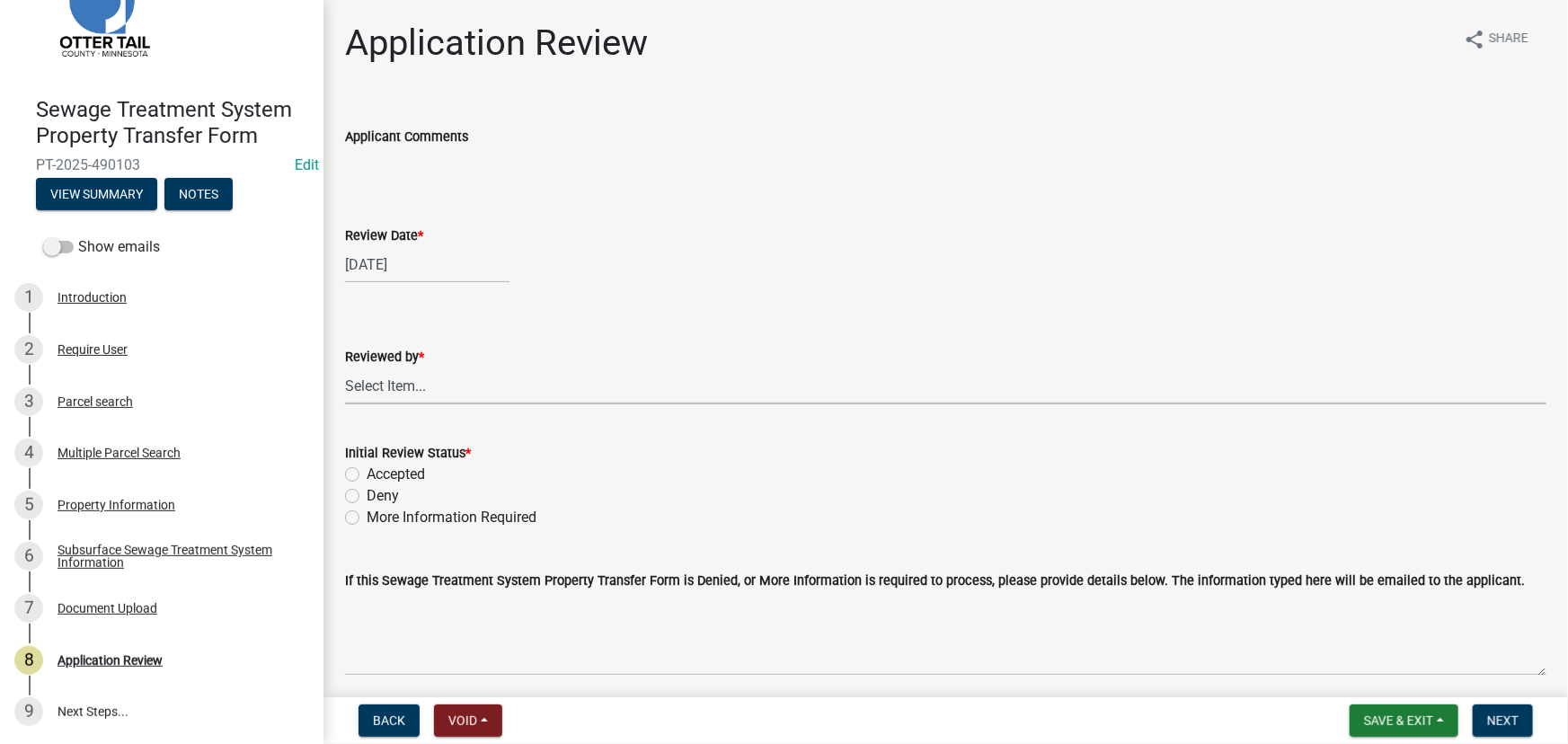
click at [428, 392] on select "Select Item... [PERSON_NAME] [PERSON_NAME] [PERSON_NAME] [PERSON_NAME] [PERSON_…" at bounding box center [945, 386] width 1201 height 36
click at [345, 368] on select "Select Item... [PERSON_NAME] [PERSON_NAME] [PERSON_NAME] [PERSON_NAME] [PERSON_…" at bounding box center [945, 386] width 1201 height 36
select select "190fd4c8-42ef-492b-a4a0-a0213555944c"
click at [391, 470] on label "Accepted" at bounding box center [396, 474] width 58 height 22
click at [378, 470] on input "Accepted" at bounding box center [372, 469] width 12 height 12
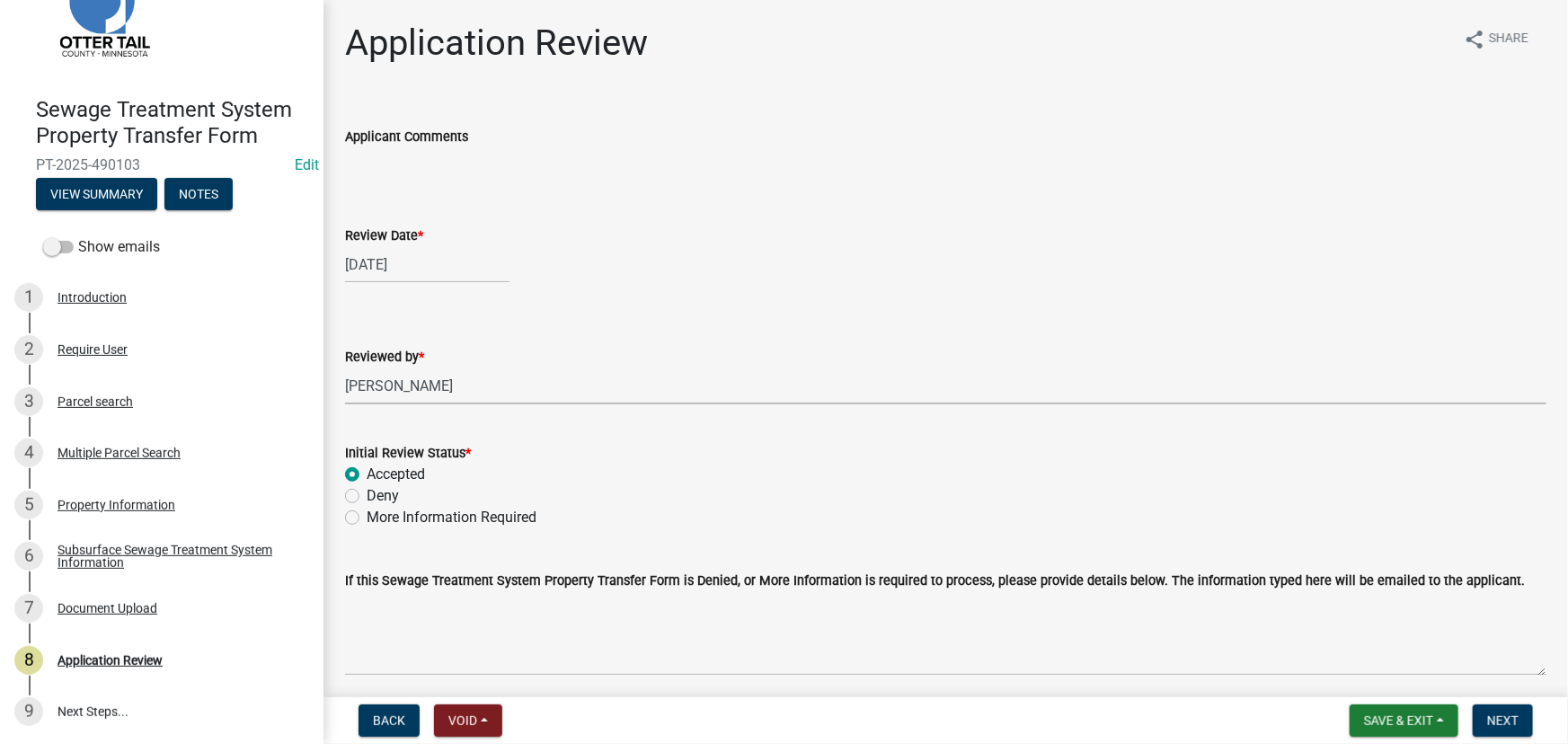
radio input "true"
click at [1502, 713] on button "Next" at bounding box center [1502, 721] width 60 height 33
